Goal: Unclear

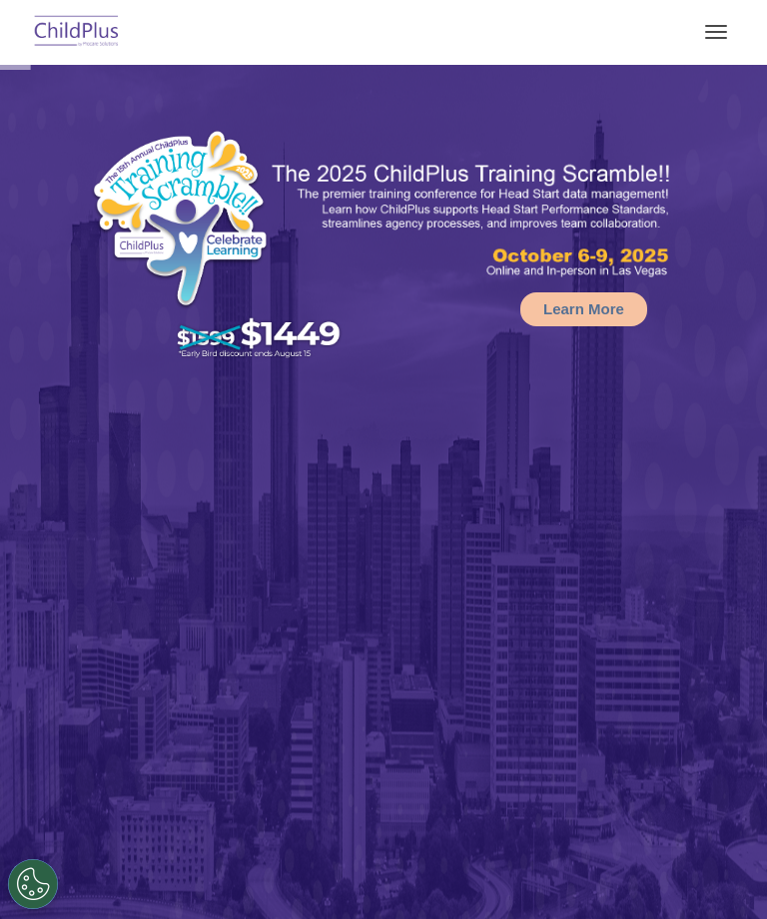
select select "MEDIUM"
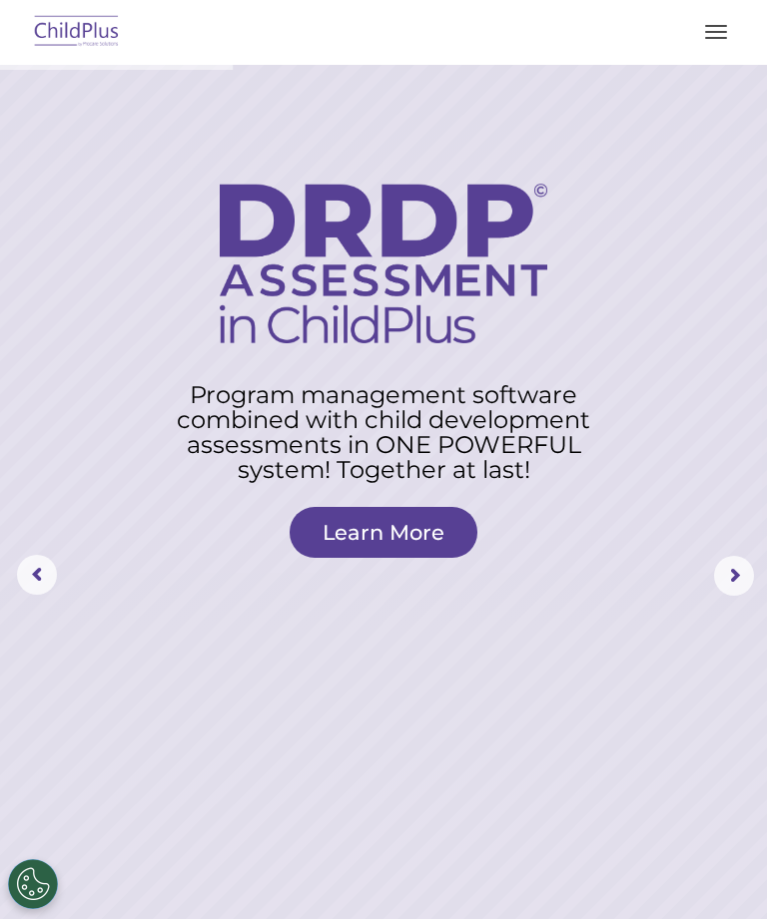
click at [707, 33] on button "button" at bounding box center [716, 32] width 42 height 32
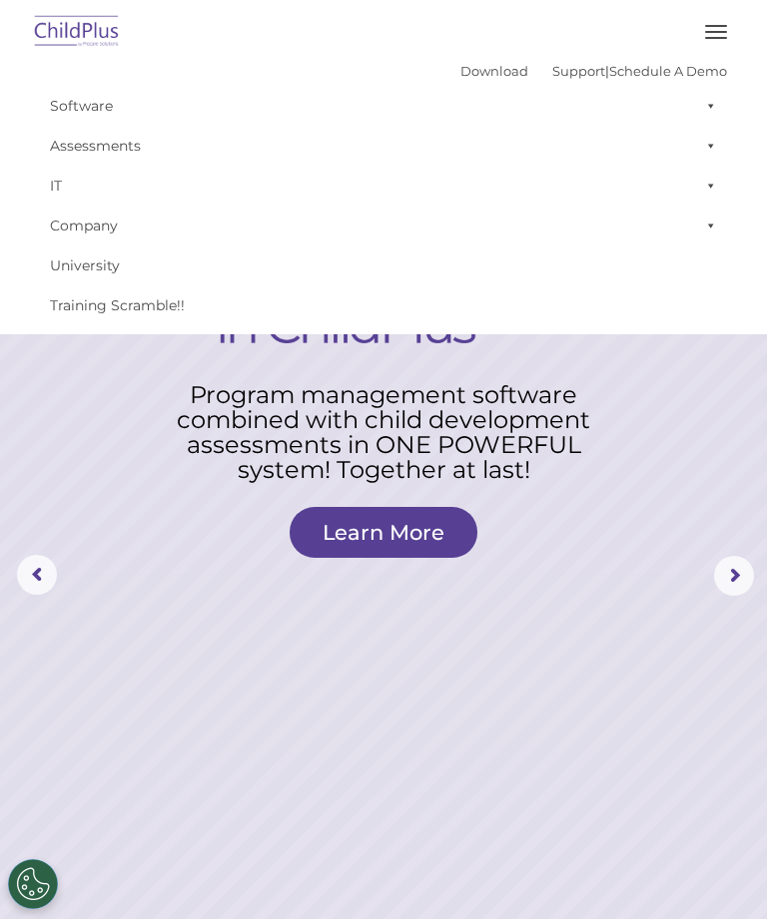
click at [707, 31] on span "button" at bounding box center [716, 32] width 22 height 2
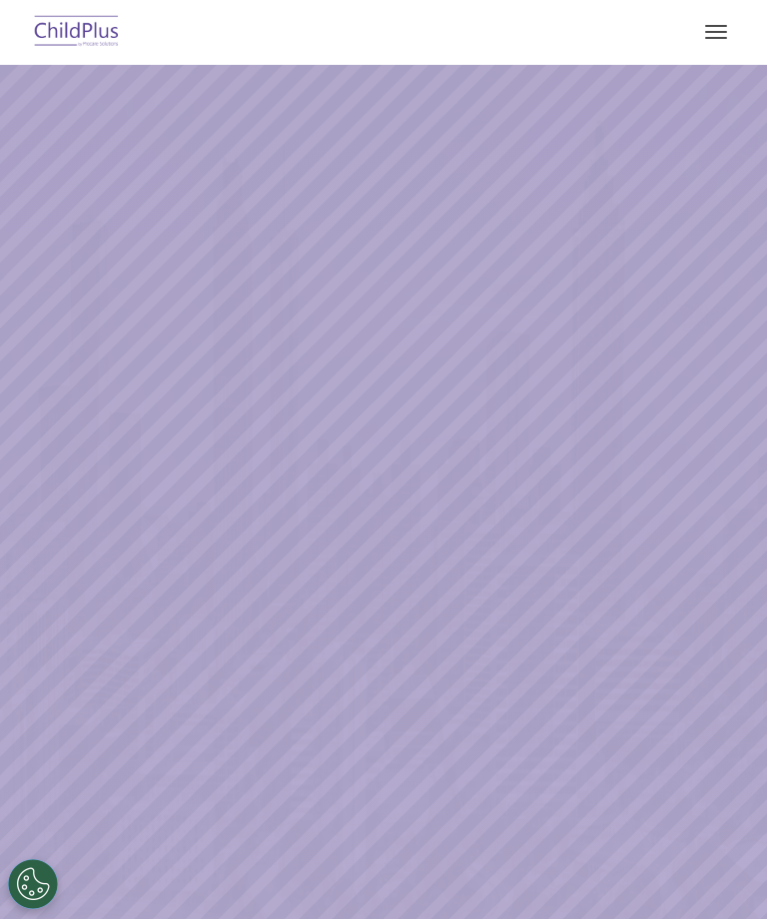
select select "MEDIUM"
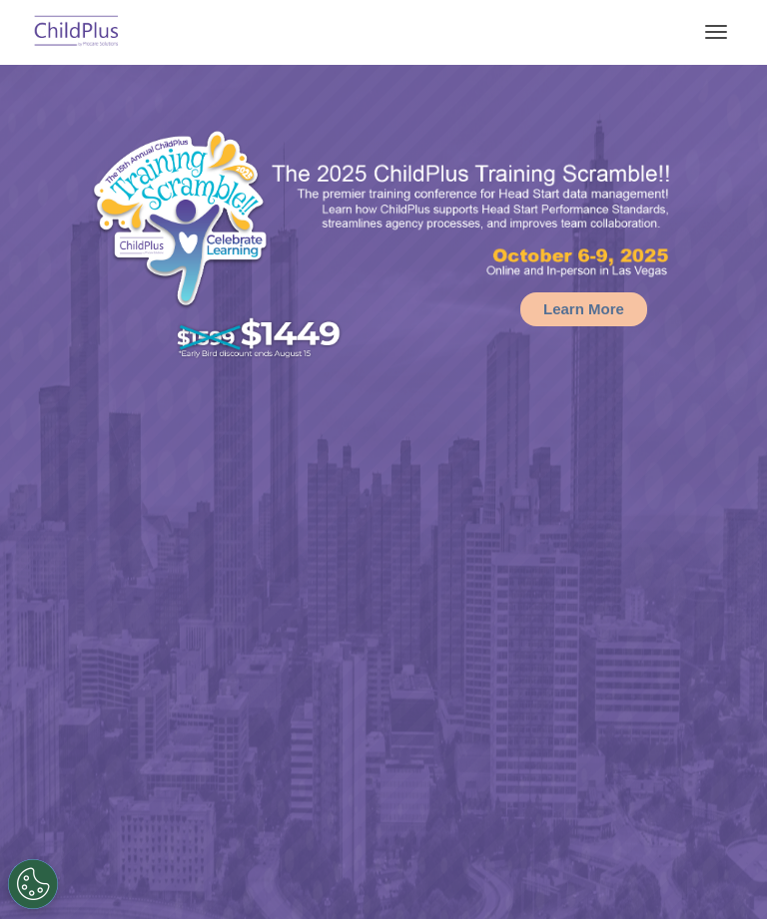
select select "MEDIUM"
